Goal: Information Seeking & Learning: Learn about a topic

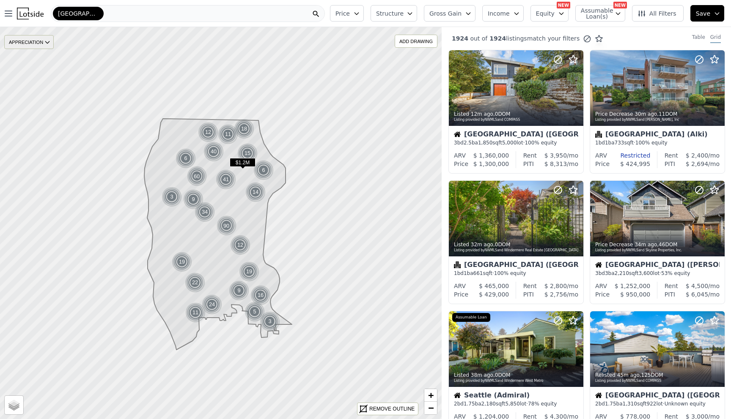
click at [39, 40] on div "APPRECIATION" at bounding box center [28, 42] width 49 height 14
click at [39, 68] on div "3M" at bounding box center [35, 68] width 25 height 12
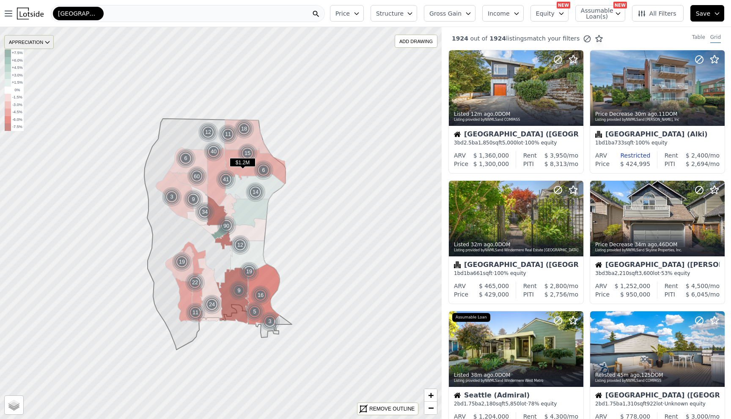
click at [46, 41] on icon at bounding box center [47, 42] width 7 height 7
click at [39, 54] on div "None" at bounding box center [35, 55] width 25 height 12
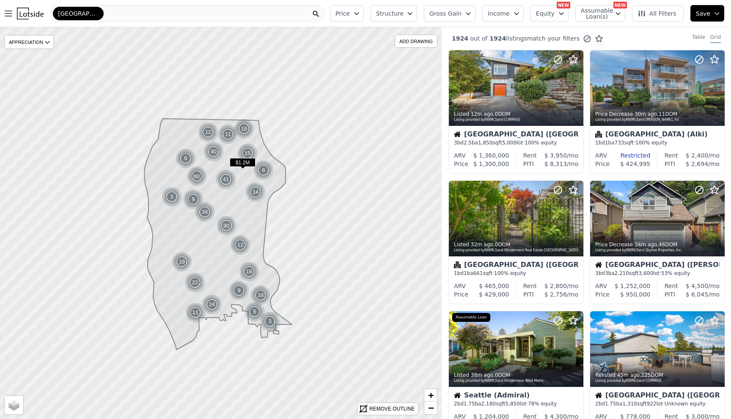
click at [364, 15] on button "Price" at bounding box center [347, 13] width 34 height 16
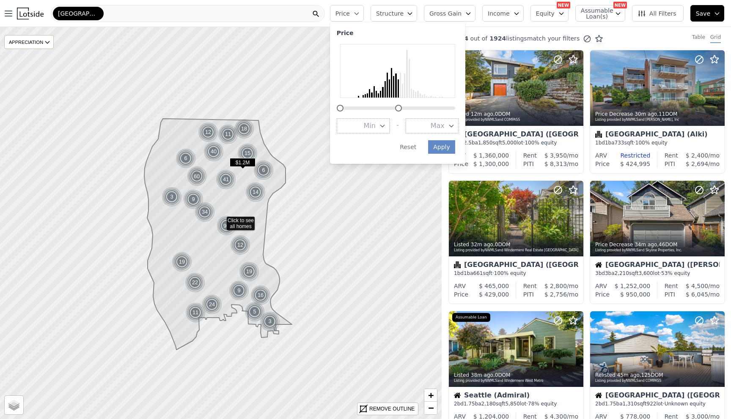
drag, startPoint x: 461, startPoint y: 109, endPoint x: 404, endPoint y: 109, distance: 57.5
click at [402, 109] on div at bounding box center [398, 108] width 7 height 7
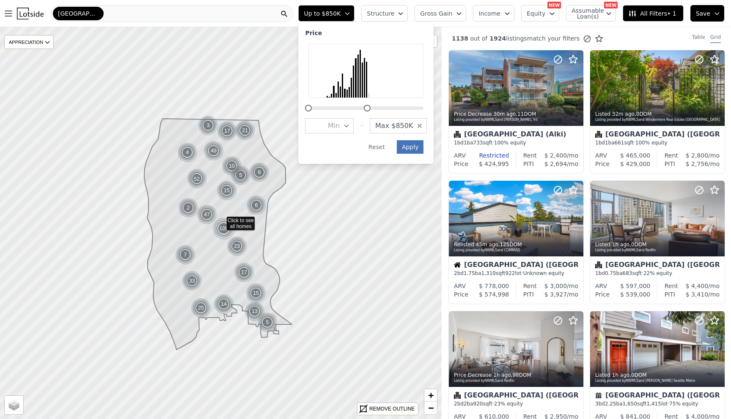
click at [418, 146] on button "Apply" at bounding box center [410, 147] width 27 height 14
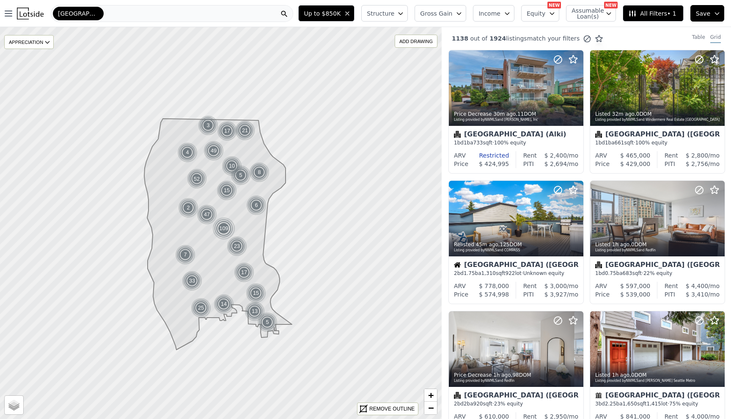
click at [394, 11] on span "Structure" at bounding box center [380, 13] width 27 height 8
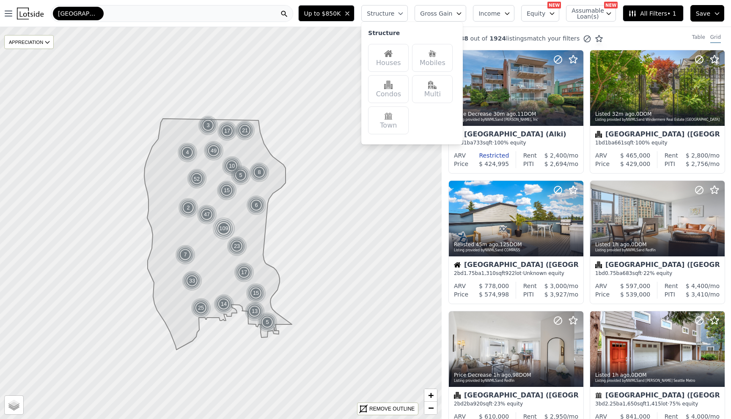
click at [405, 60] on div "Houses" at bounding box center [388, 58] width 41 height 28
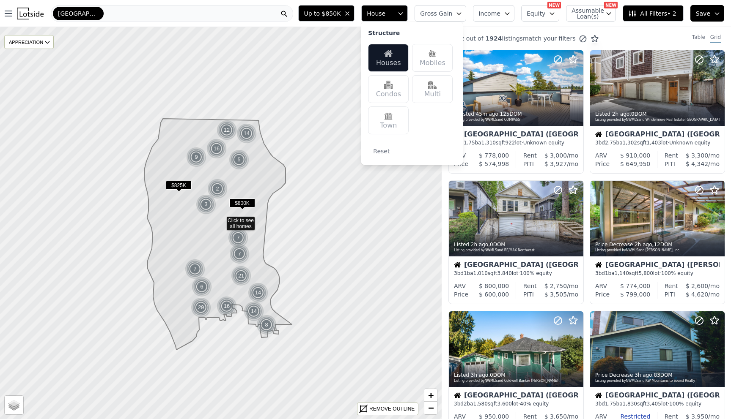
click at [488, 26] on div "Up to $850K House Structure Houses Mobiles Condos Multi Town Reset Gross Gain I…" at bounding box center [513, 13] width 436 height 27
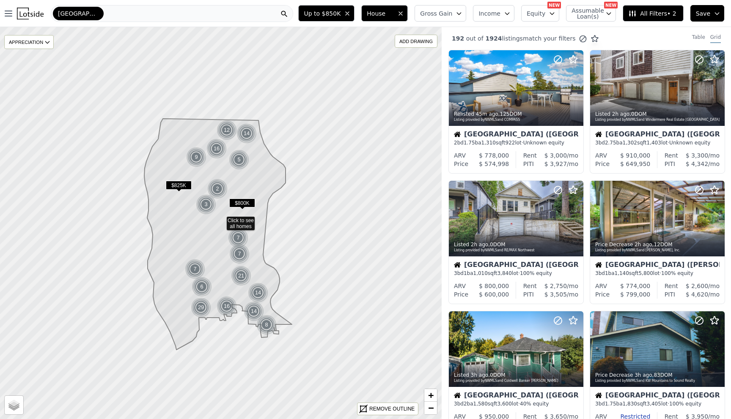
click at [447, 17] on button "Gross Gain" at bounding box center [440, 13] width 52 height 16
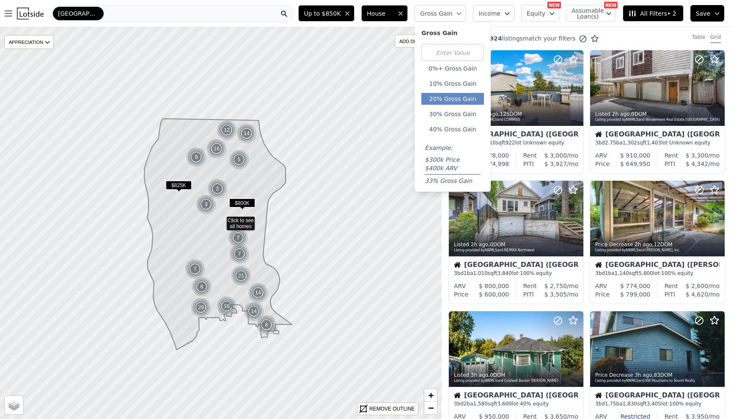
click at [453, 103] on button "20% Gross Gain" at bounding box center [452, 99] width 63 height 12
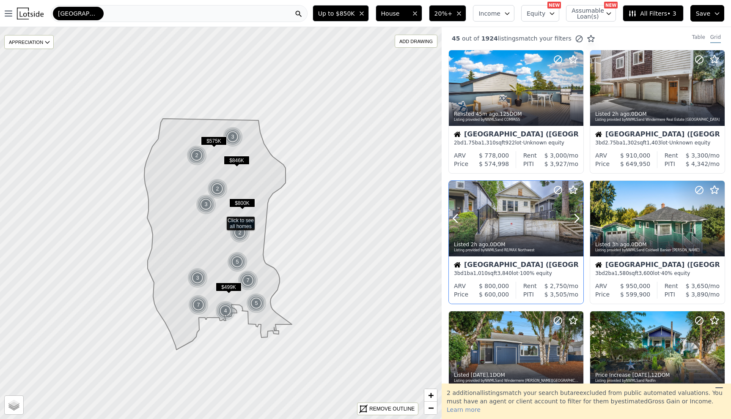
click at [523, 250] on div "Listing provided by NWMLS and RE/MAX Northwest" at bounding box center [516, 250] width 125 height 5
click at [679, 231] on div at bounding box center [657, 237] width 134 height 15
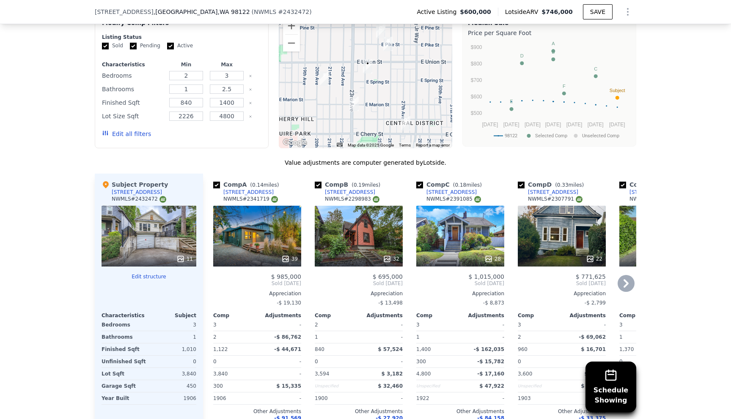
scroll to position [778, 0]
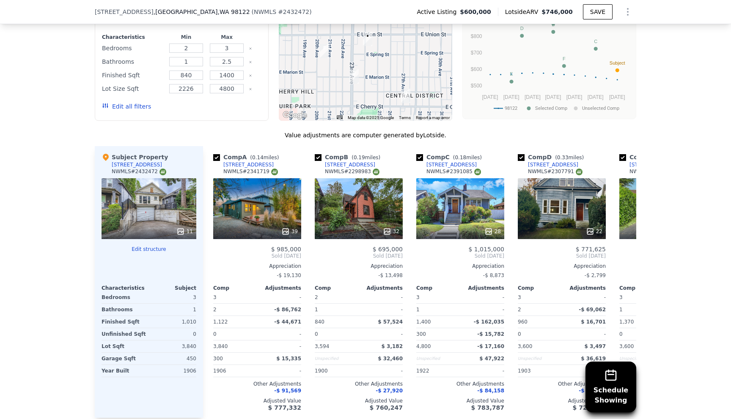
drag, startPoint x: 193, startPoint y: 312, endPoint x: 182, endPoint y: 312, distance: 11.4
click at [182, 312] on div "1" at bounding box center [174, 310] width 46 height 12
click at [274, 198] on div "39" at bounding box center [257, 208] width 88 height 61
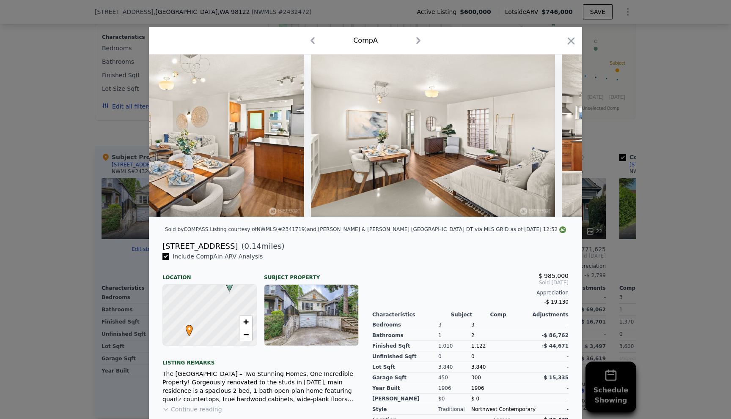
scroll to position [0, 1940]
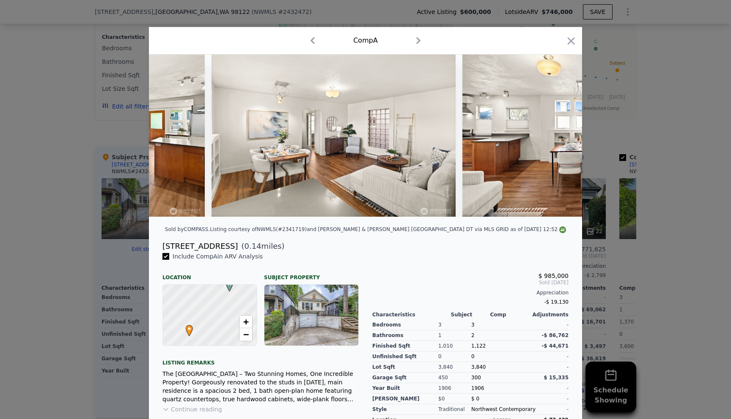
click at [611, 191] on div at bounding box center [365, 209] width 731 height 419
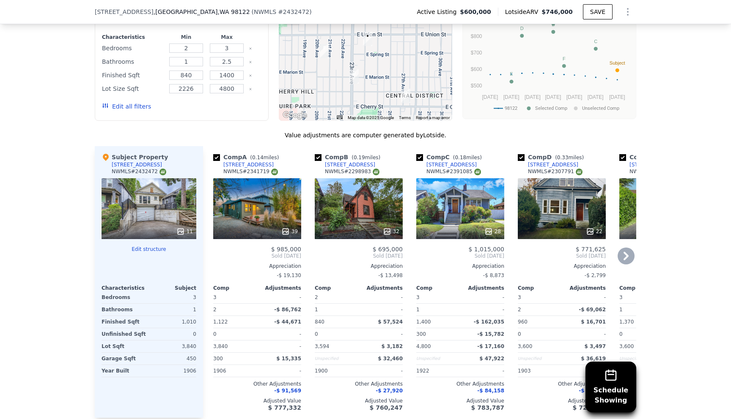
click at [364, 208] on div "32" at bounding box center [359, 208] width 88 height 61
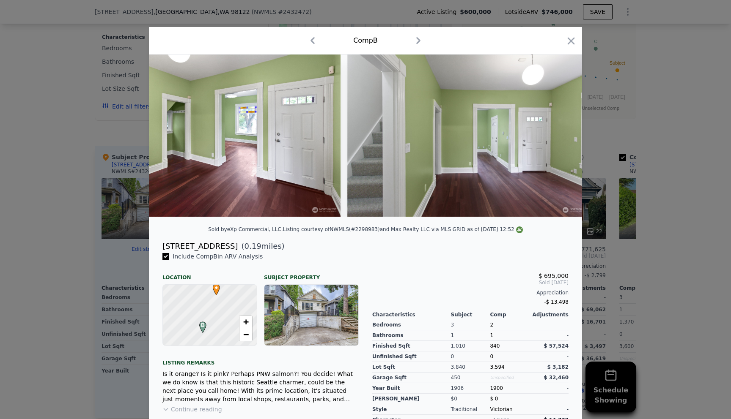
scroll to position [0, 2317]
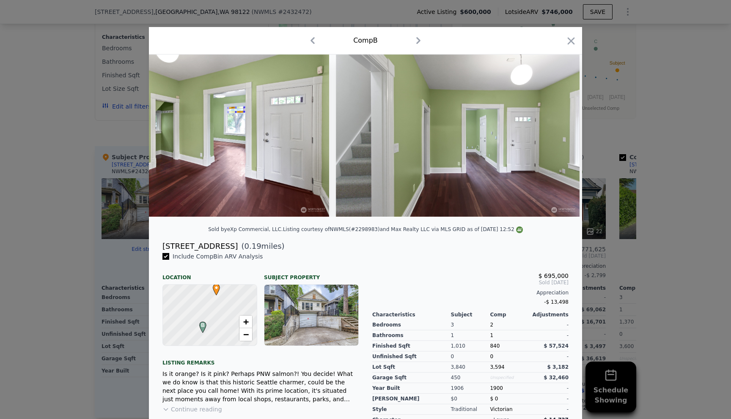
click at [636, 159] on div at bounding box center [365, 209] width 731 height 419
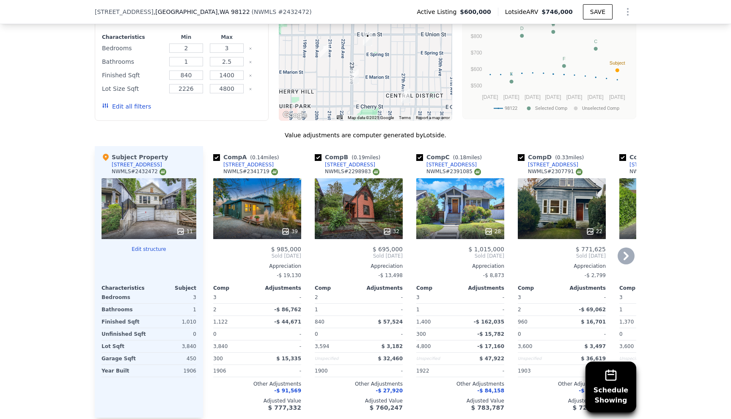
click at [452, 211] on div "28" at bounding box center [460, 208] width 88 height 61
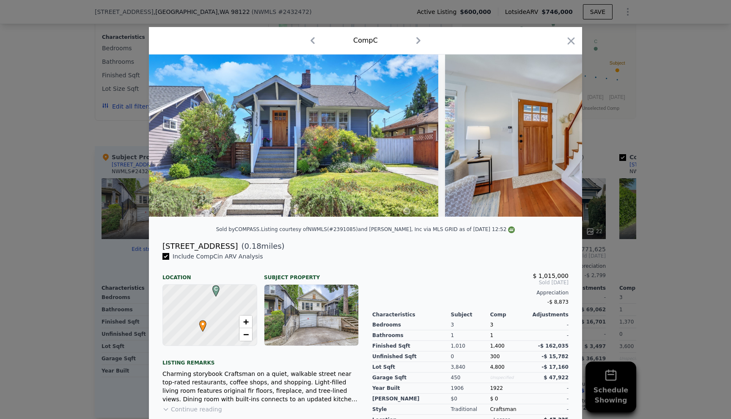
scroll to position [0, 39]
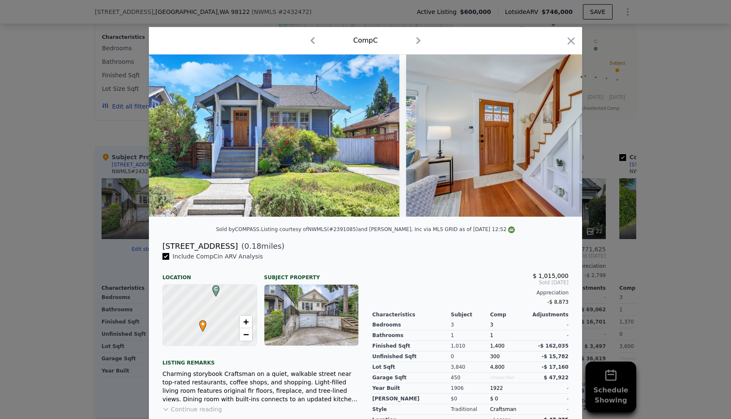
click at [612, 168] on div at bounding box center [365, 209] width 731 height 419
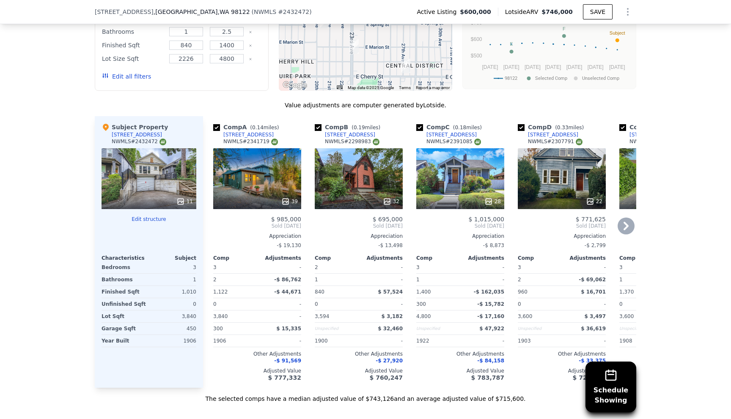
scroll to position [817, 0]
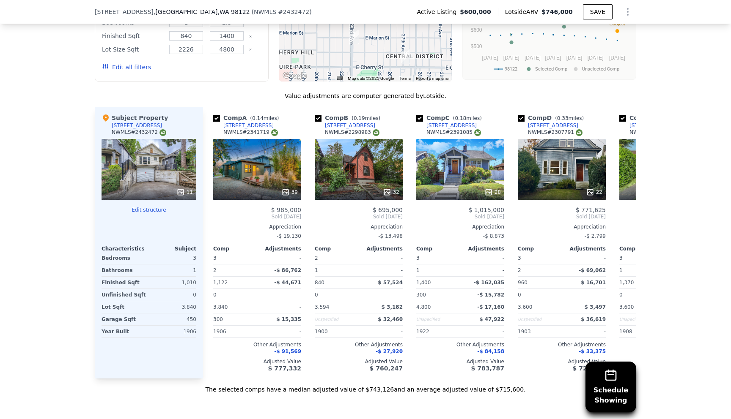
click at [157, 206] on div "Subject Property 1118 24th Ave NWMLS # 2432472 11 Edit structure Characteristic…" at bounding box center [149, 243] width 108 height 272
click at [157, 210] on button "Edit structure" at bounding box center [148, 210] width 95 height 7
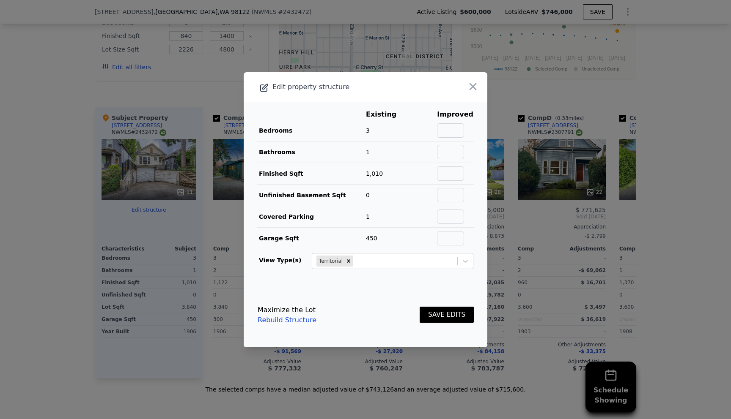
click at [457, 159] on td at bounding box center [454, 152] width 37 height 22
click at [459, 158] on input "text" at bounding box center [450, 152] width 27 height 14
type input "2"
click at [457, 312] on button "SAVE EDITS" at bounding box center [446, 315] width 54 height 16
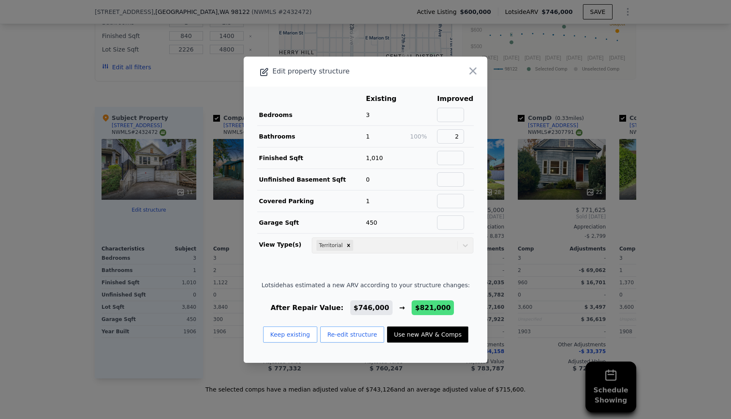
click at [442, 340] on button "Use new ARV & Comps" at bounding box center [427, 335] width 81 height 16
type input "$ 821,000"
type input "$ 113,443"
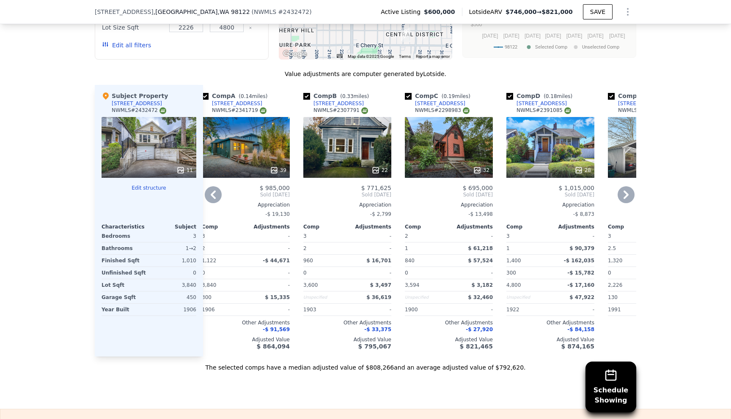
scroll to position [840, 0]
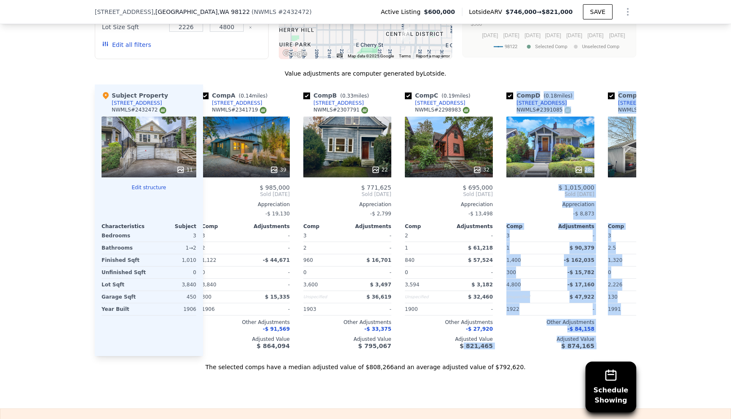
drag, startPoint x: 466, startPoint y: 345, endPoint x: 511, endPoint y: 356, distance: 46.3
click at [511, 356] on div "Value adjustments are computer generated by Lotside . Subject Property 1118 24t…" at bounding box center [365, 220] width 541 height 302
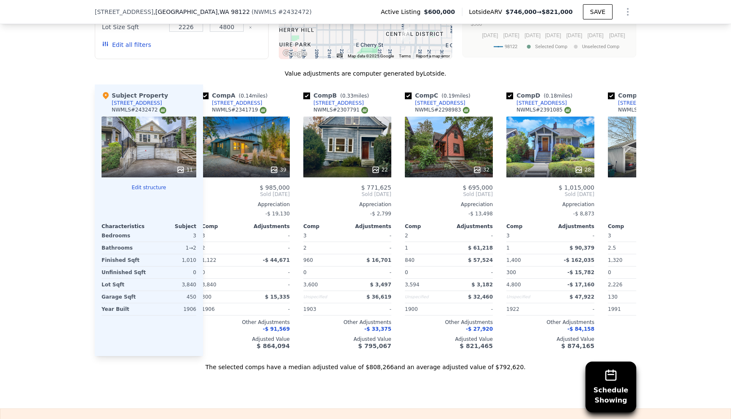
click at [524, 376] on div "Sale Comps Rental Comps Schedule Showing We found 6 sales that match your searc…" at bounding box center [365, 120] width 731 height 577
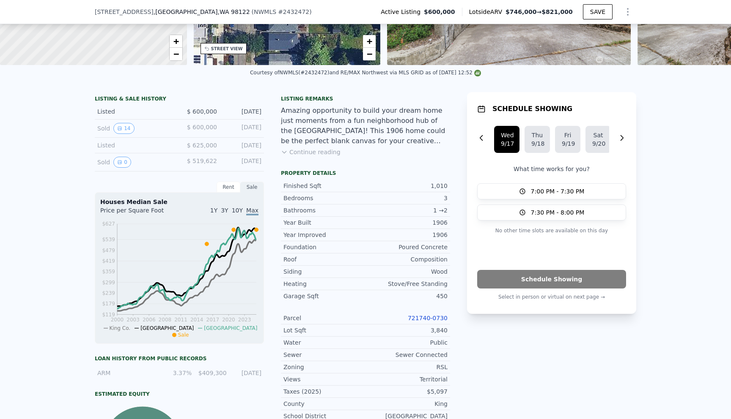
scroll to position [166, 0]
